Goal: Information Seeking & Learning: Learn about a topic

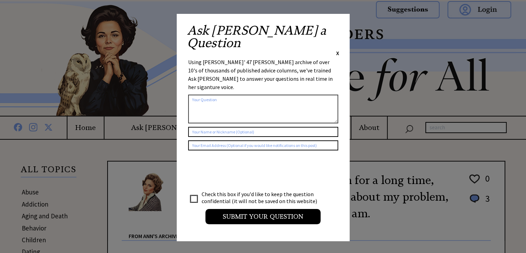
click at [337, 49] on span "X" at bounding box center [337, 52] width 3 height 7
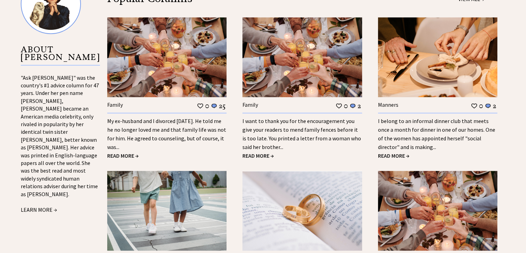
scroll to position [732, 0]
click at [394, 152] on span "READ MORE →" at bounding box center [393, 155] width 31 height 7
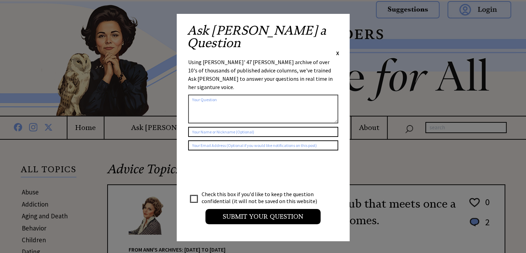
click at [338, 49] on span "X" at bounding box center [337, 52] width 3 height 7
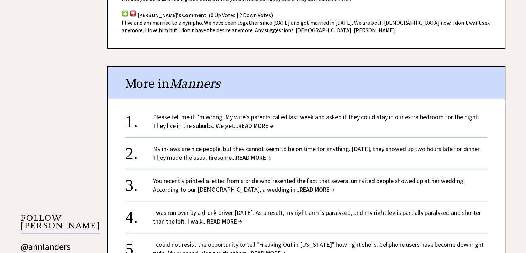
scroll to position [506, 0]
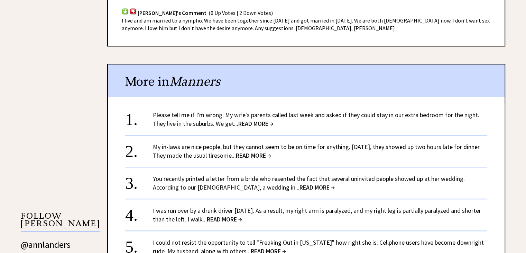
click at [252, 119] on span "READ MORE →" at bounding box center [255, 123] width 35 height 8
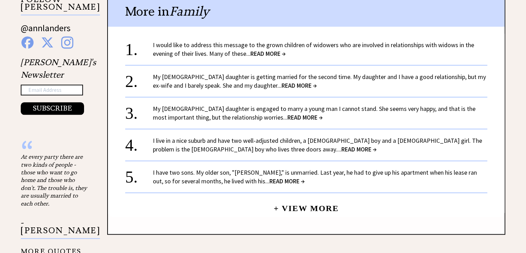
scroll to position [722, 0]
click at [288, 113] on span "READ MORE →" at bounding box center [305, 117] width 35 height 8
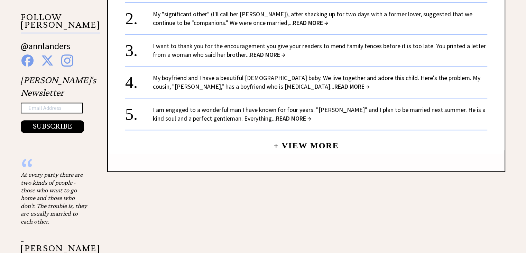
scroll to position [705, 0]
click at [290, 140] on link "+ View More" at bounding box center [306, 142] width 65 height 15
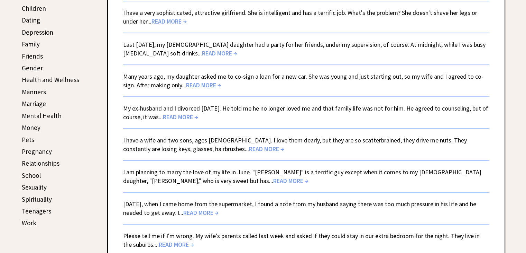
scroll to position [234, 0]
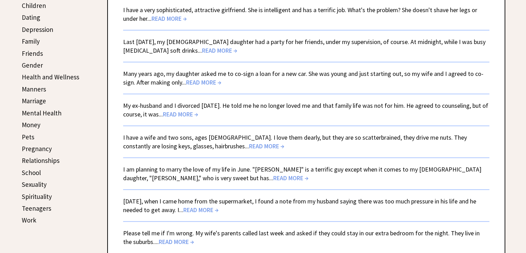
click at [197, 110] on span "READ MORE →" at bounding box center [180, 114] width 35 height 8
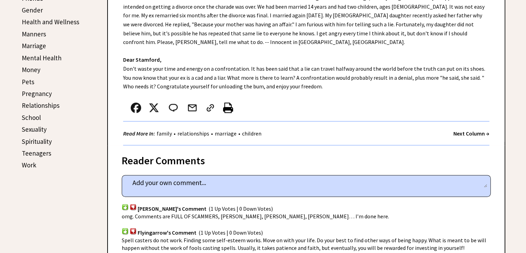
scroll to position [263, 0]
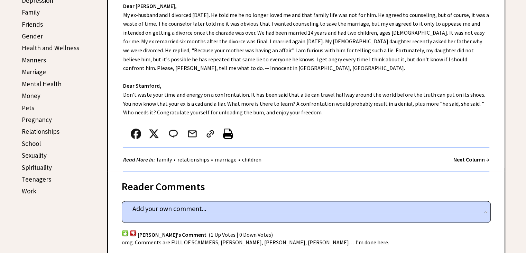
click at [32, 71] on link "Marriage" at bounding box center [34, 71] width 24 height 8
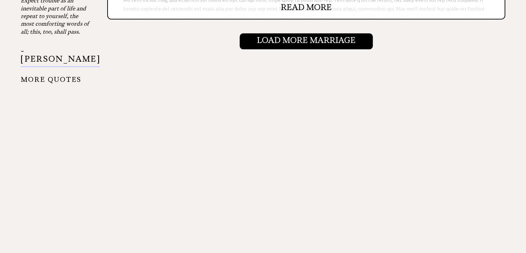
scroll to position [878, 0]
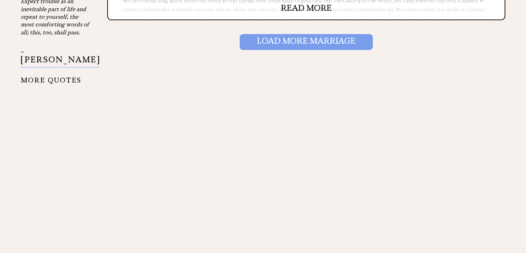
click at [316, 36] on input "Load More Marriage" at bounding box center [306, 42] width 133 height 16
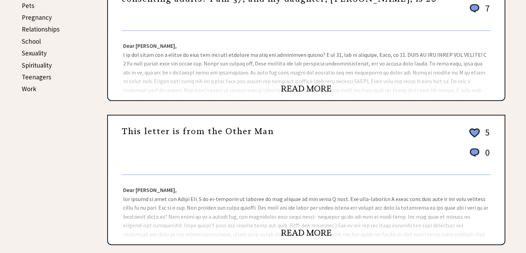
scroll to position [390, 0]
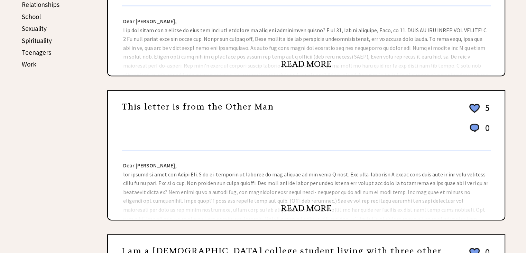
click at [305, 207] on link "READ MORE" at bounding box center [306, 208] width 51 height 10
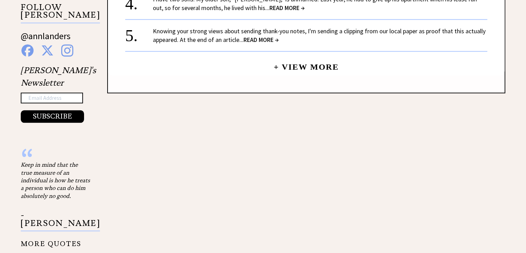
scroll to position [715, 0]
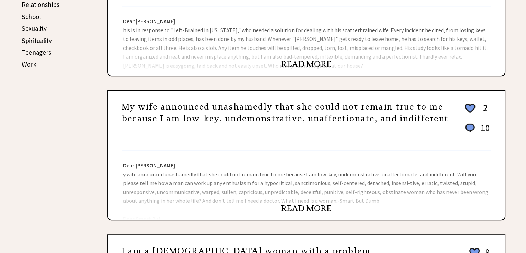
scroll to position [390, 0]
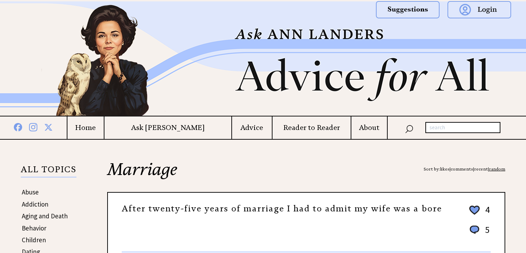
scroll to position [857, 0]
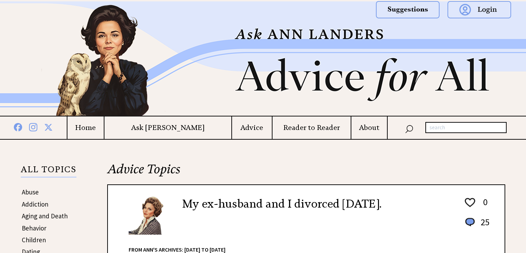
scroll to position [263, 0]
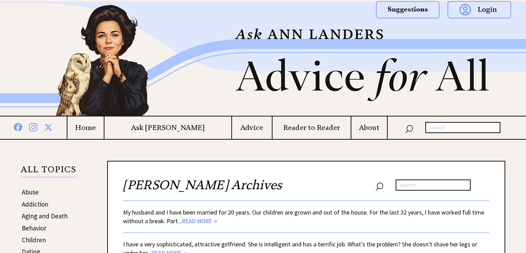
scroll to position [234, 0]
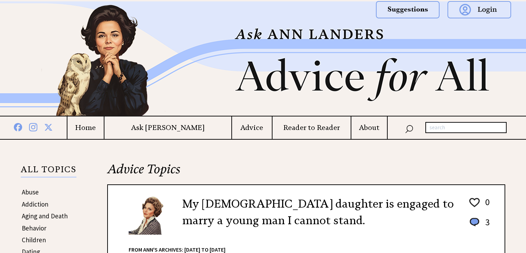
scroll to position [705, 0]
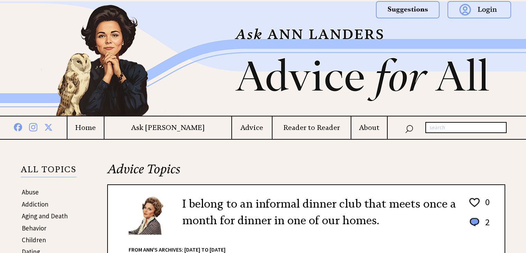
scroll to position [506, 0]
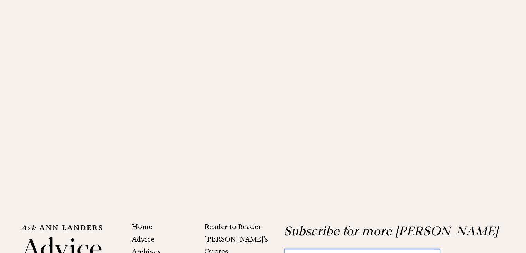
scroll to position [1361, 0]
